Goal: Transaction & Acquisition: Purchase product/service

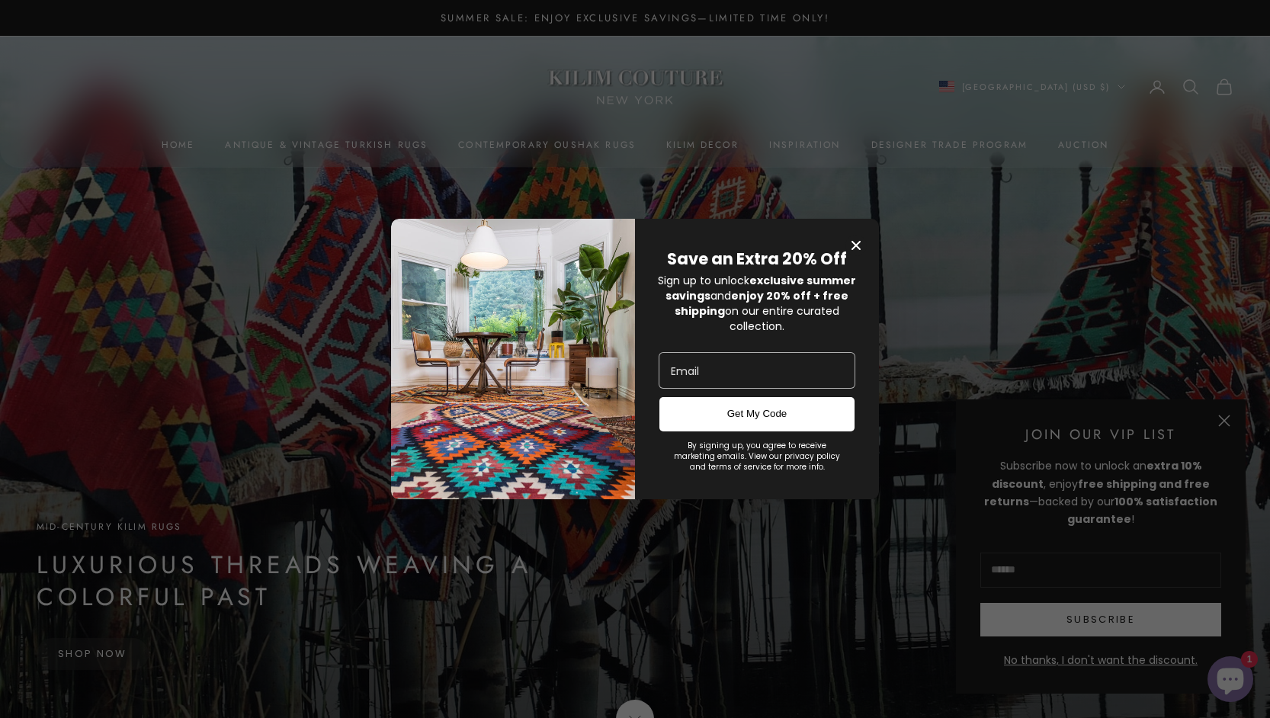
click at [859, 241] on icon "Close modal" at bounding box center [856, 245] width 9 height 9
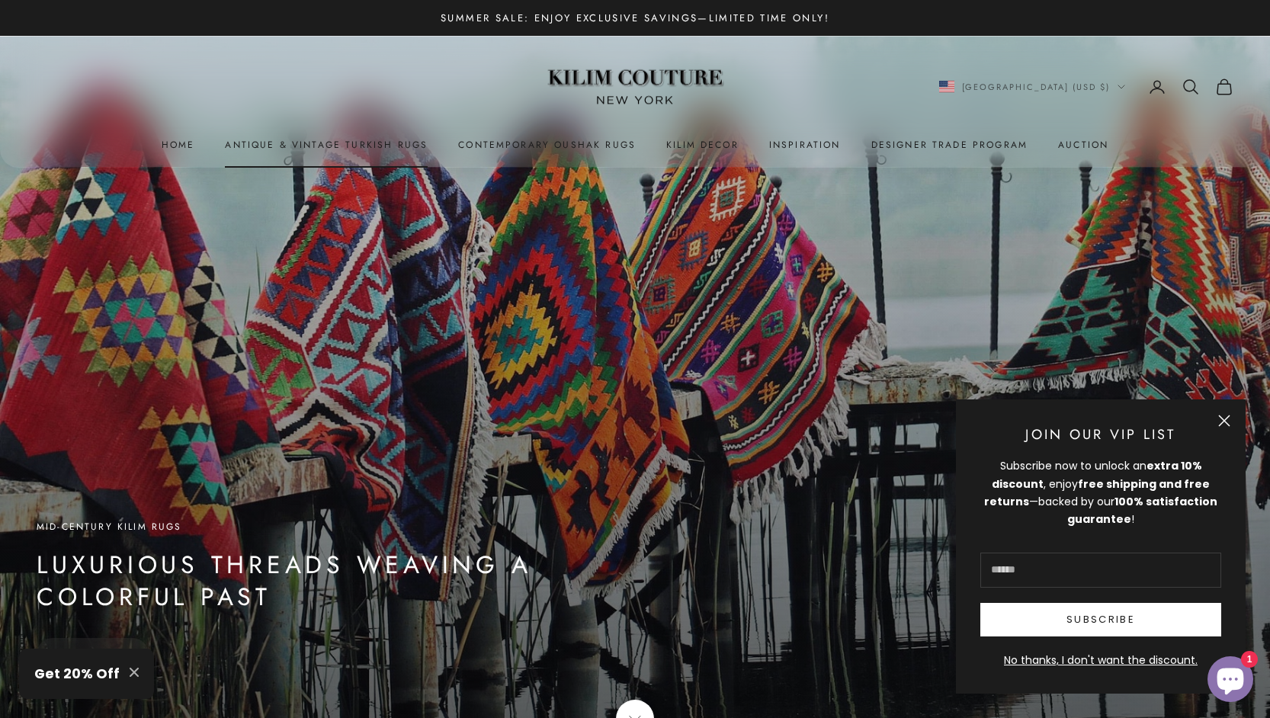
click at [355, 147] on link "Antique & Vintage Turkish Rugs" at bounding box center [326, 144] width 203 height 15
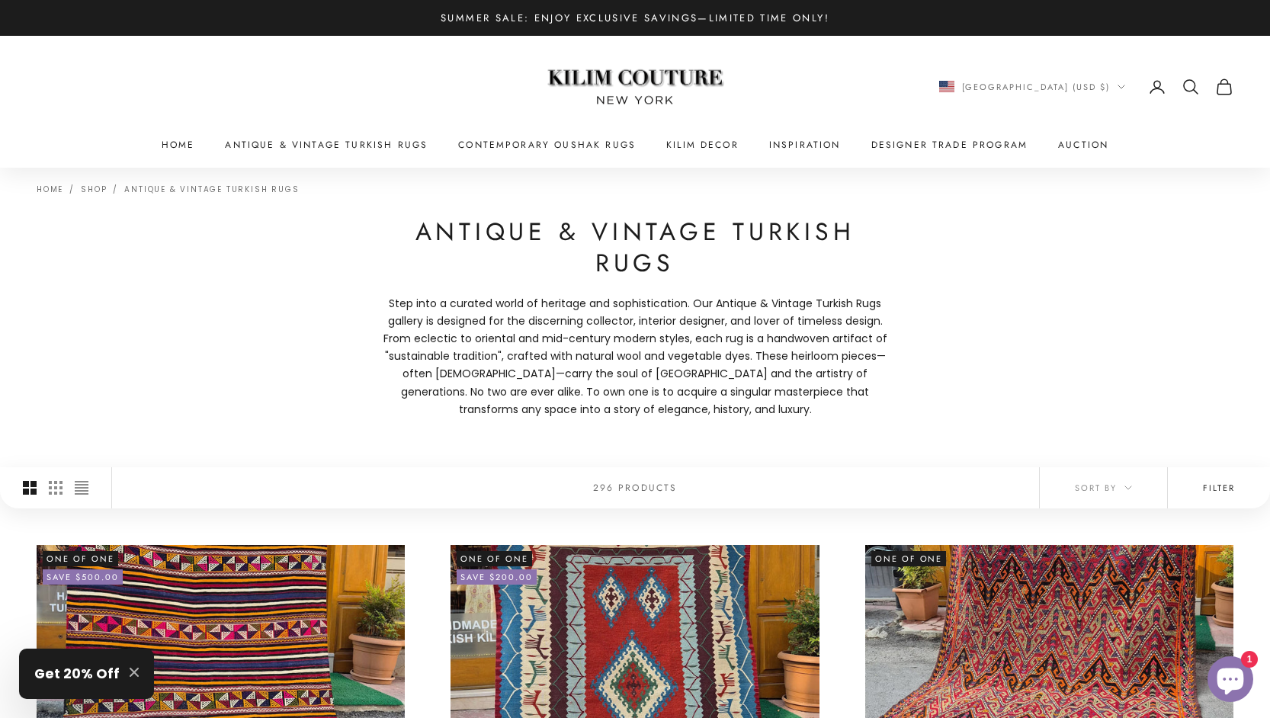
click at [1223, 493] on button "Filter" at bounding box center [1219, 487] width 102 height 41
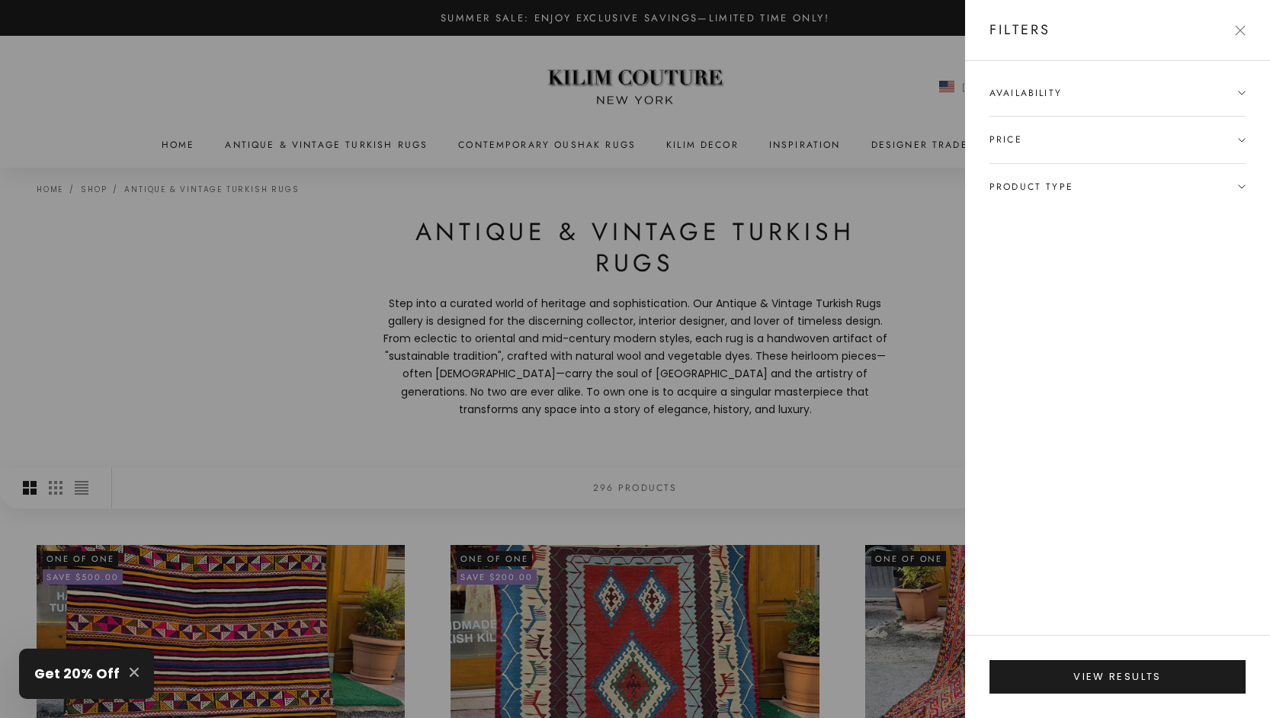
click at [1066, 192] on span "Product type" at bounding box center [1032, 186] width 84 height 15
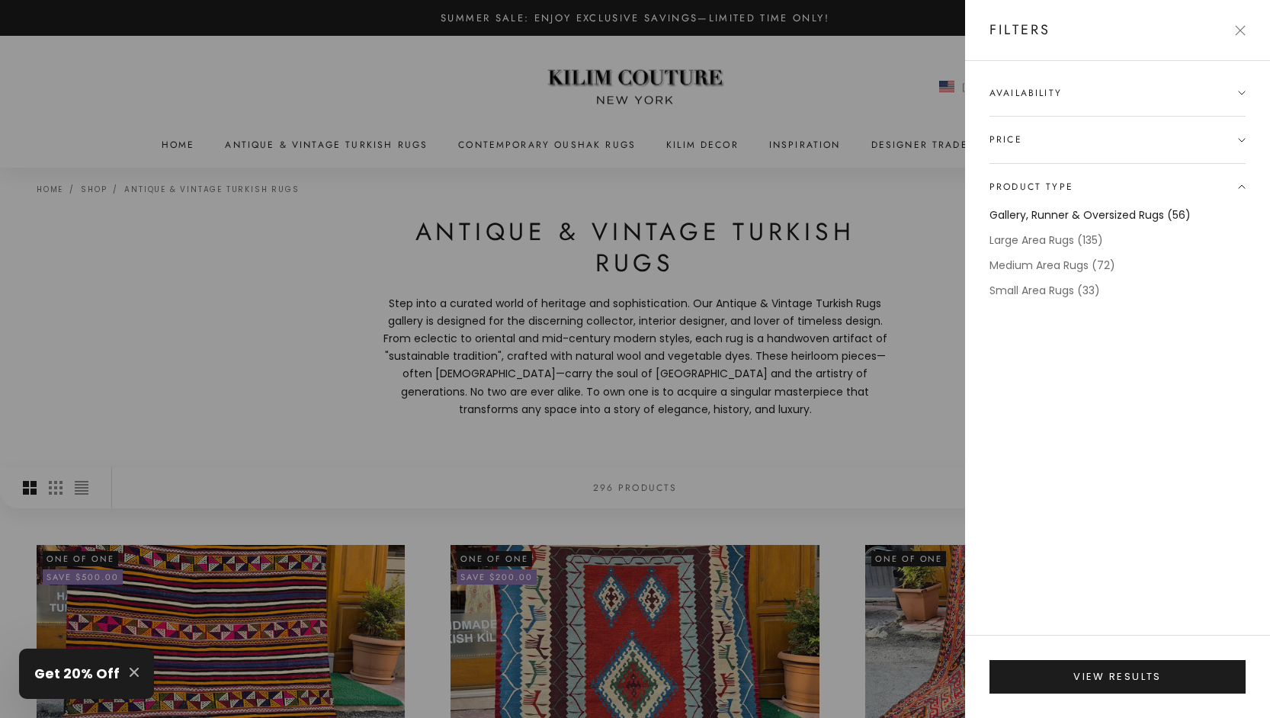
click at [1055, 209] on label "Gallery, Runner & Oversized Rugs (56)" at bounding box center [1090, 216] width 201 height 18
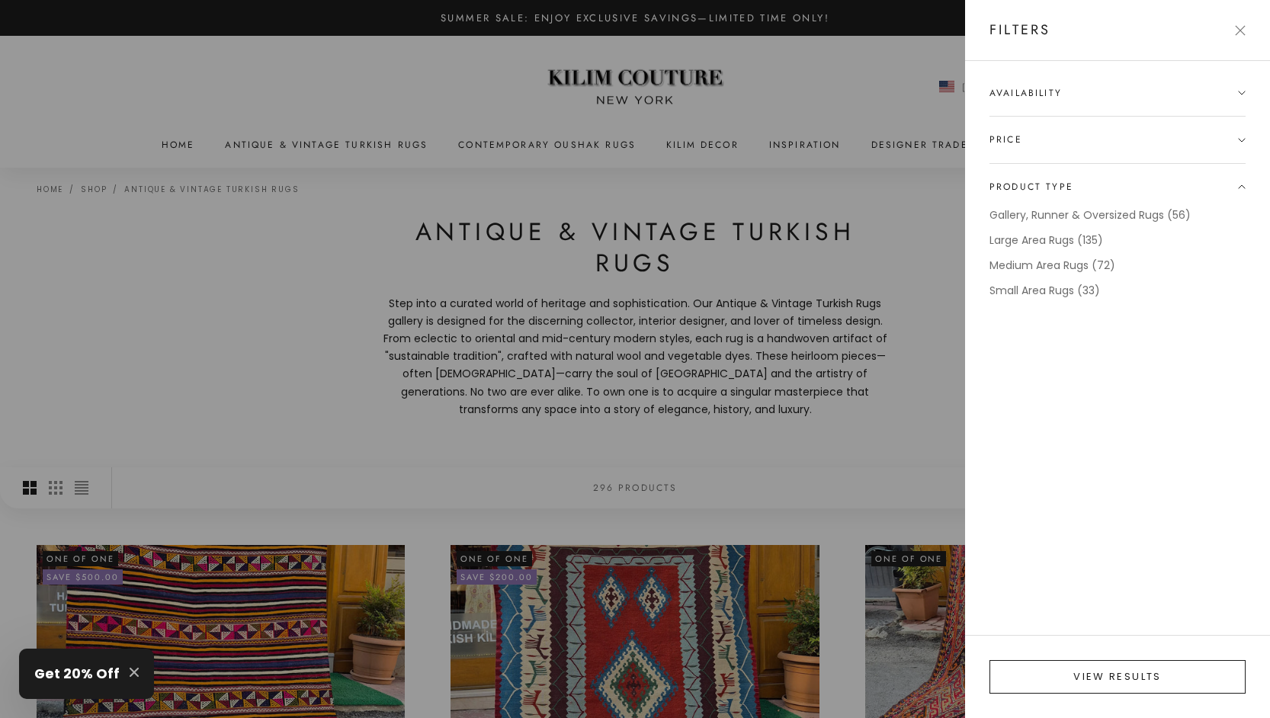
click at [1111, 672] on button "View results" at bounding box center [1118, 677] width 256 height 34
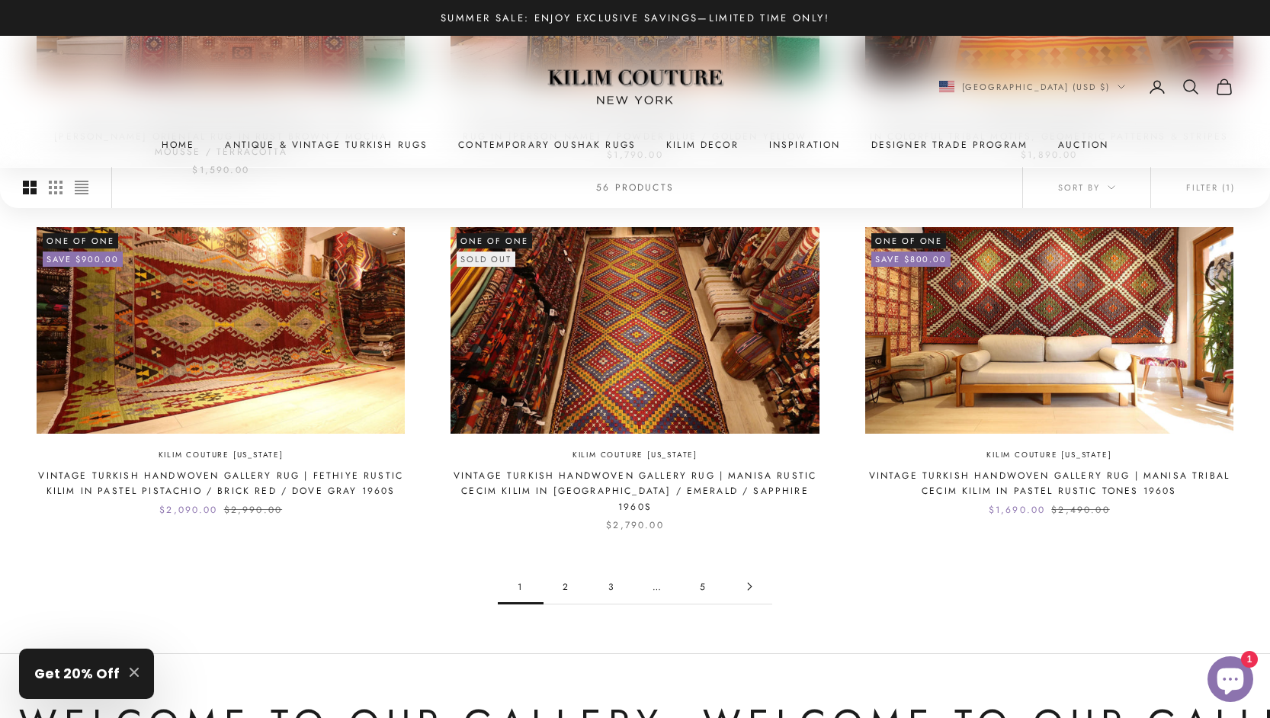
scroll to position [1448, 0]
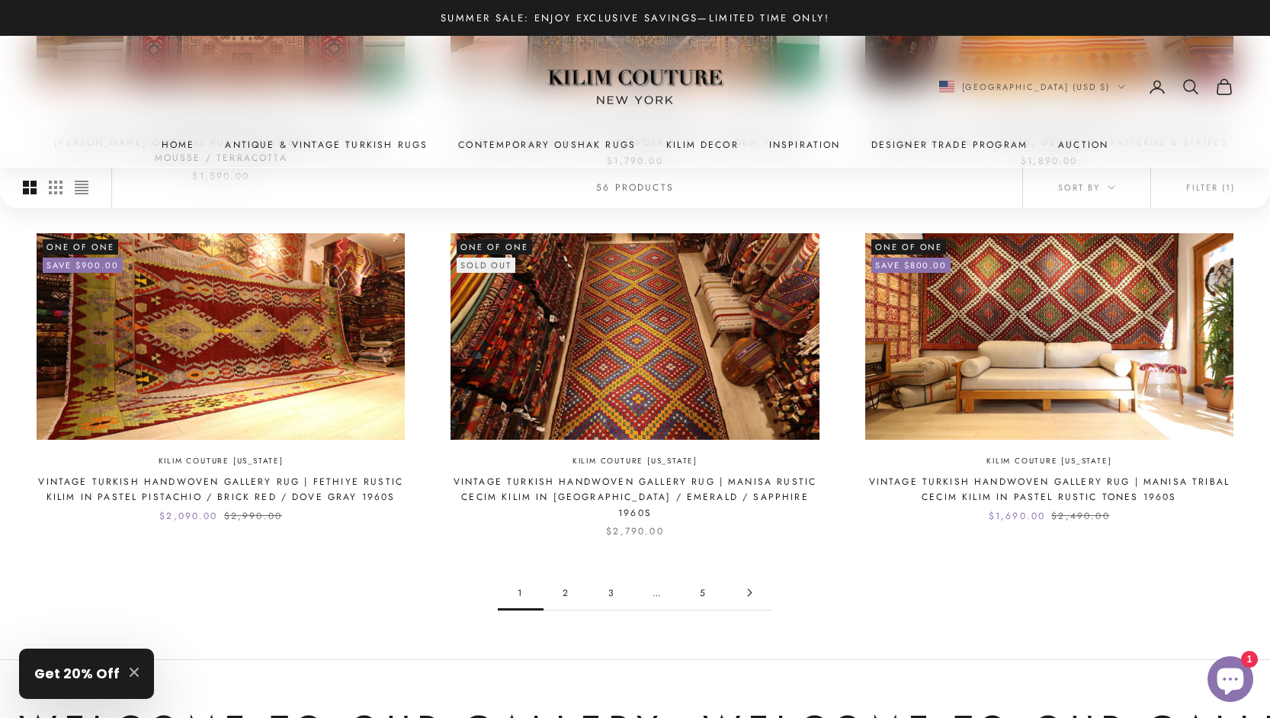
click at [569, 576] on link "2" at bounding box center [567, 593] width 46 height 34
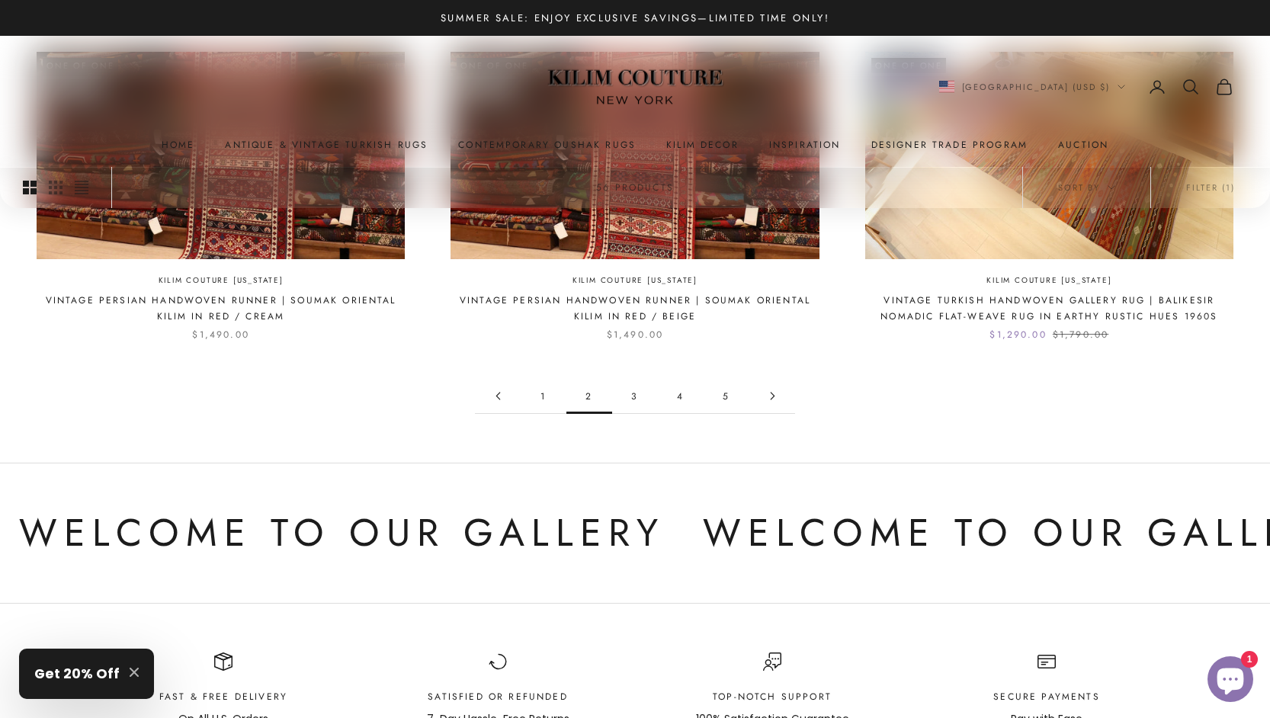
scroll to position [1614, 0]
click at [634, 378] on link "3" at bounding box center [635, 395] width 46 height 34
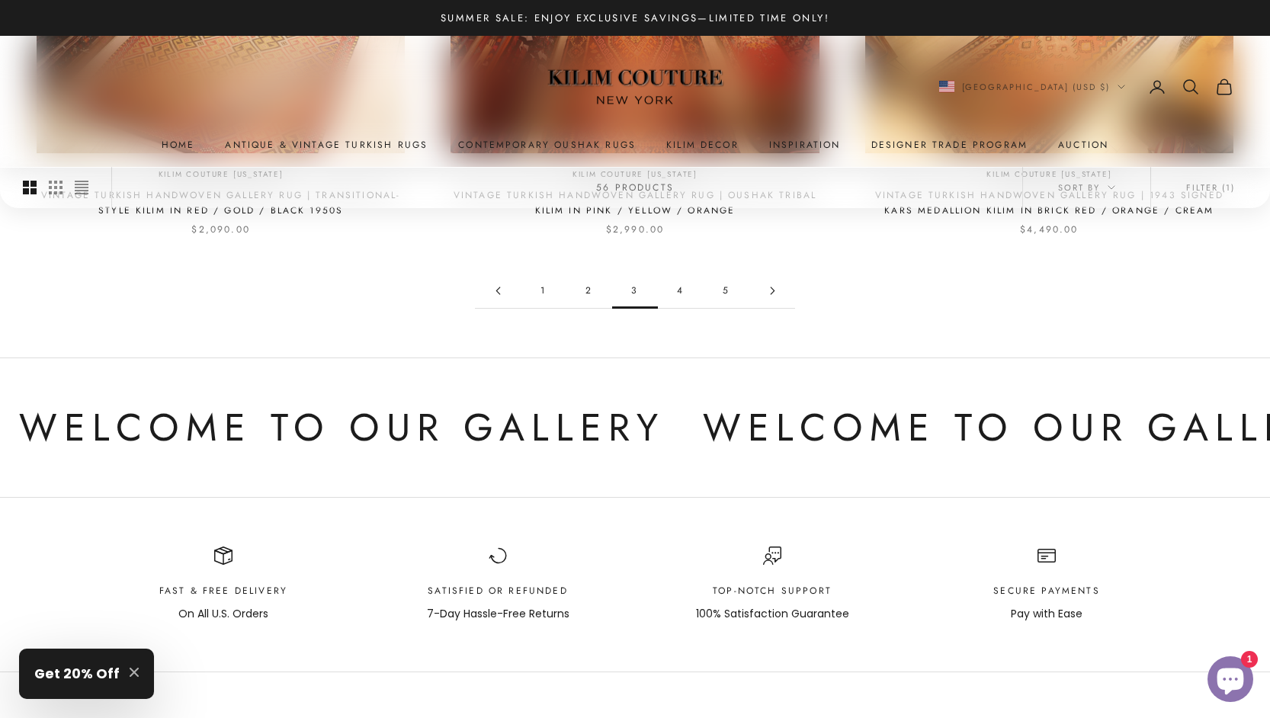
scroll to position [1707, 0]
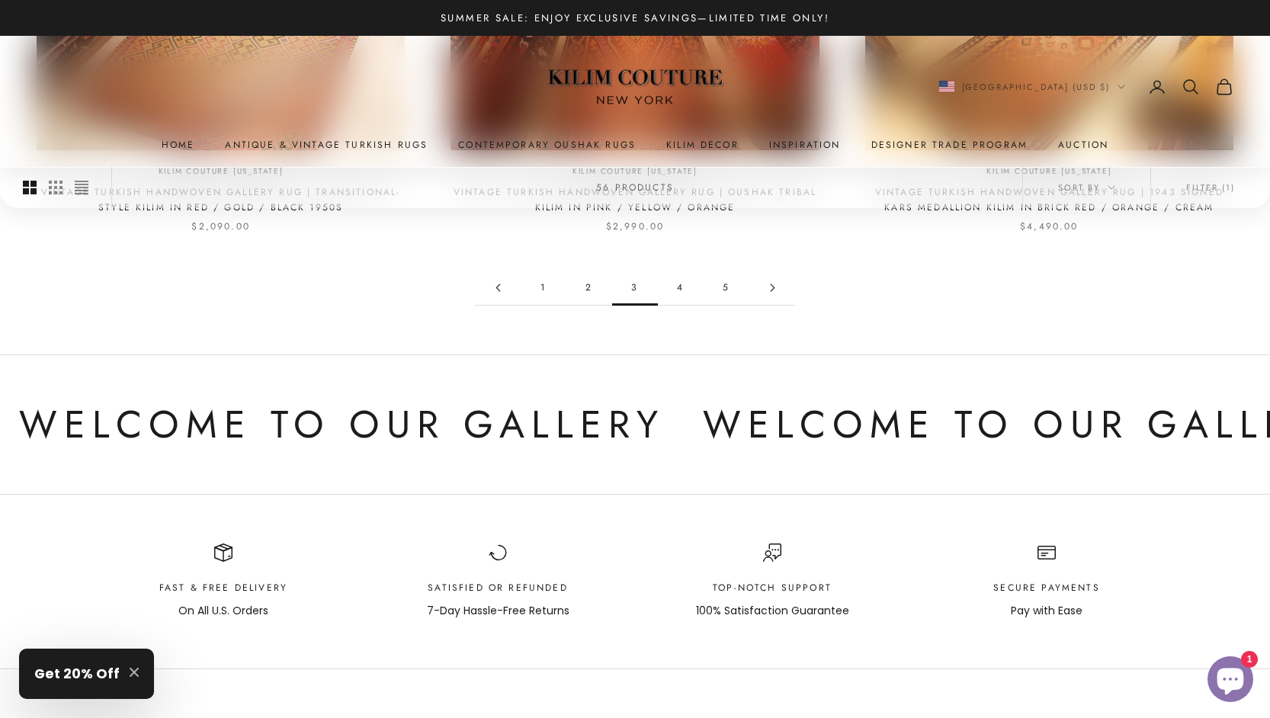
click at [683, 271] on link "4" at bounding box center [681, 288] width 46 height 34
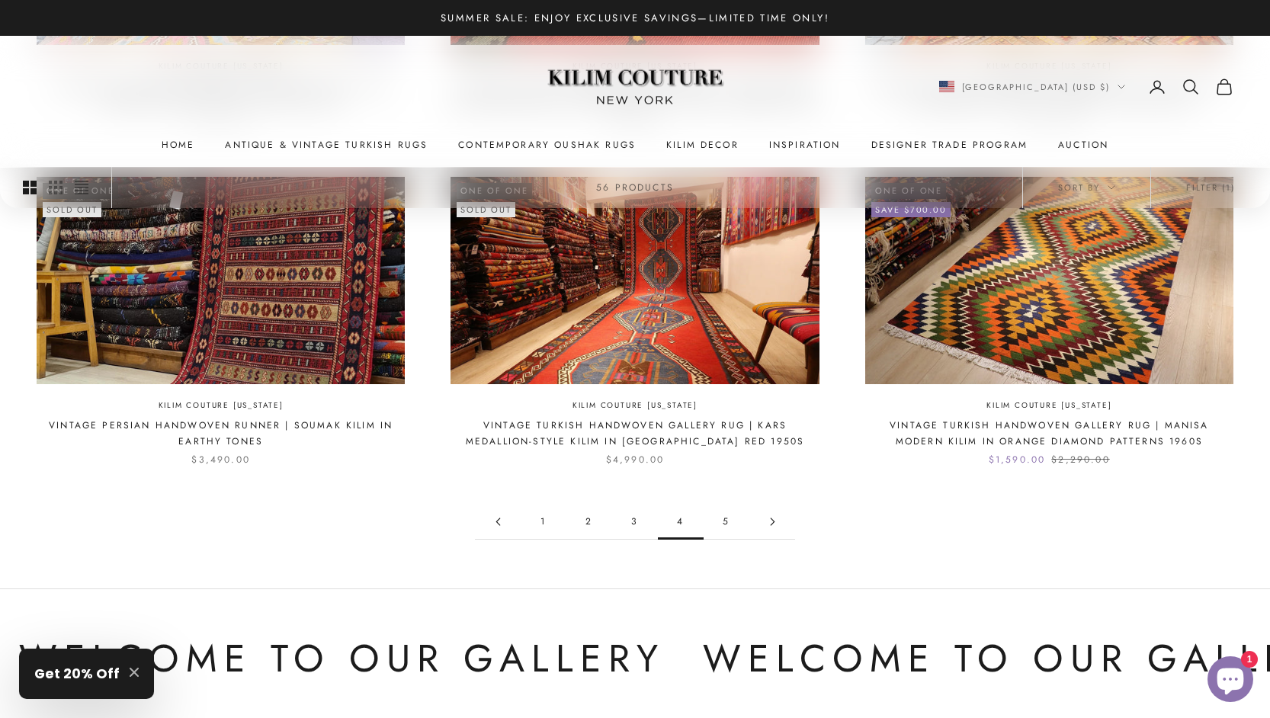
scroll to position [1461, 0]
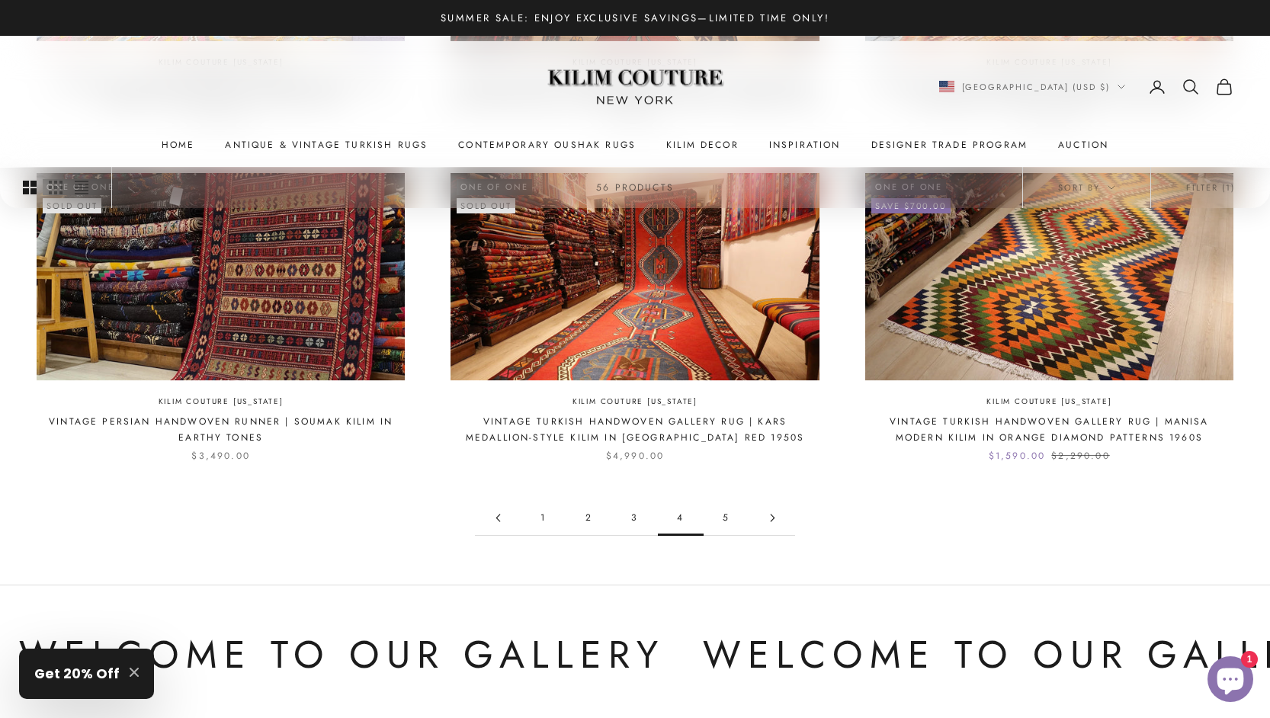
click at [730, 511] on link "5" at bounding box center [727, 518] width 46 height 34
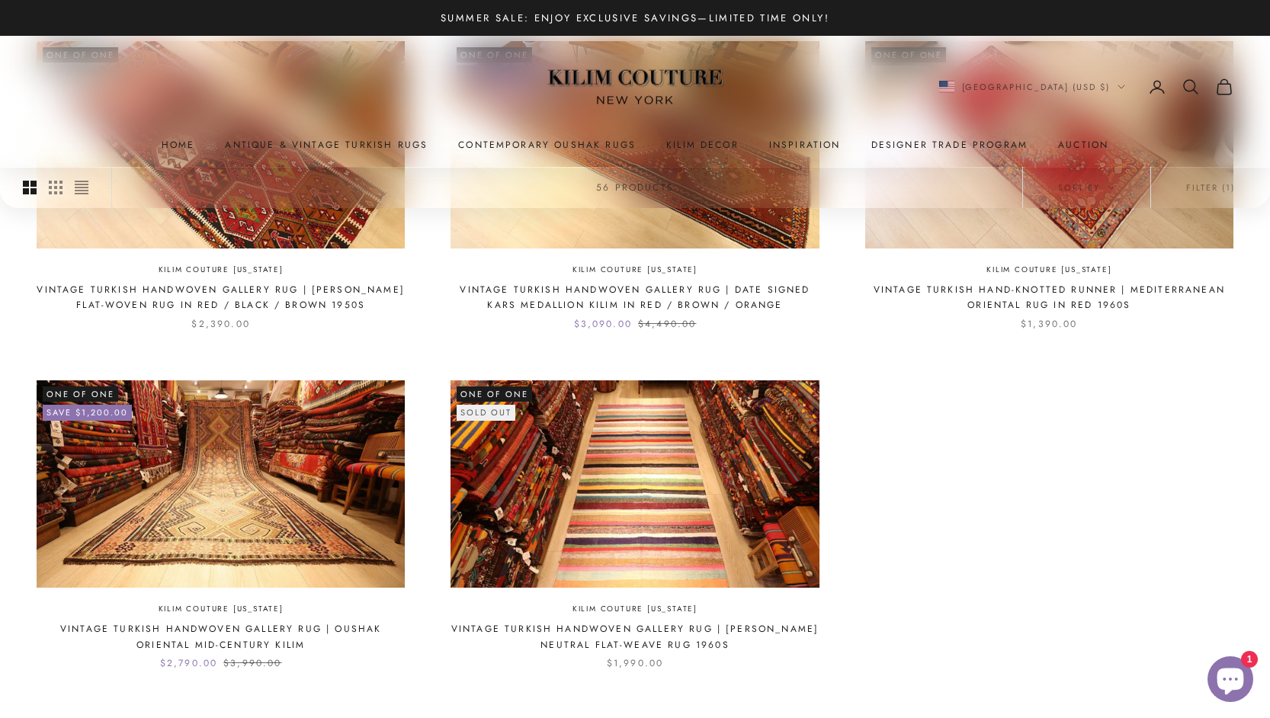
scroll to position [917, 0]
